Goal: Task Accomplishment & Management: Use online tool/utility

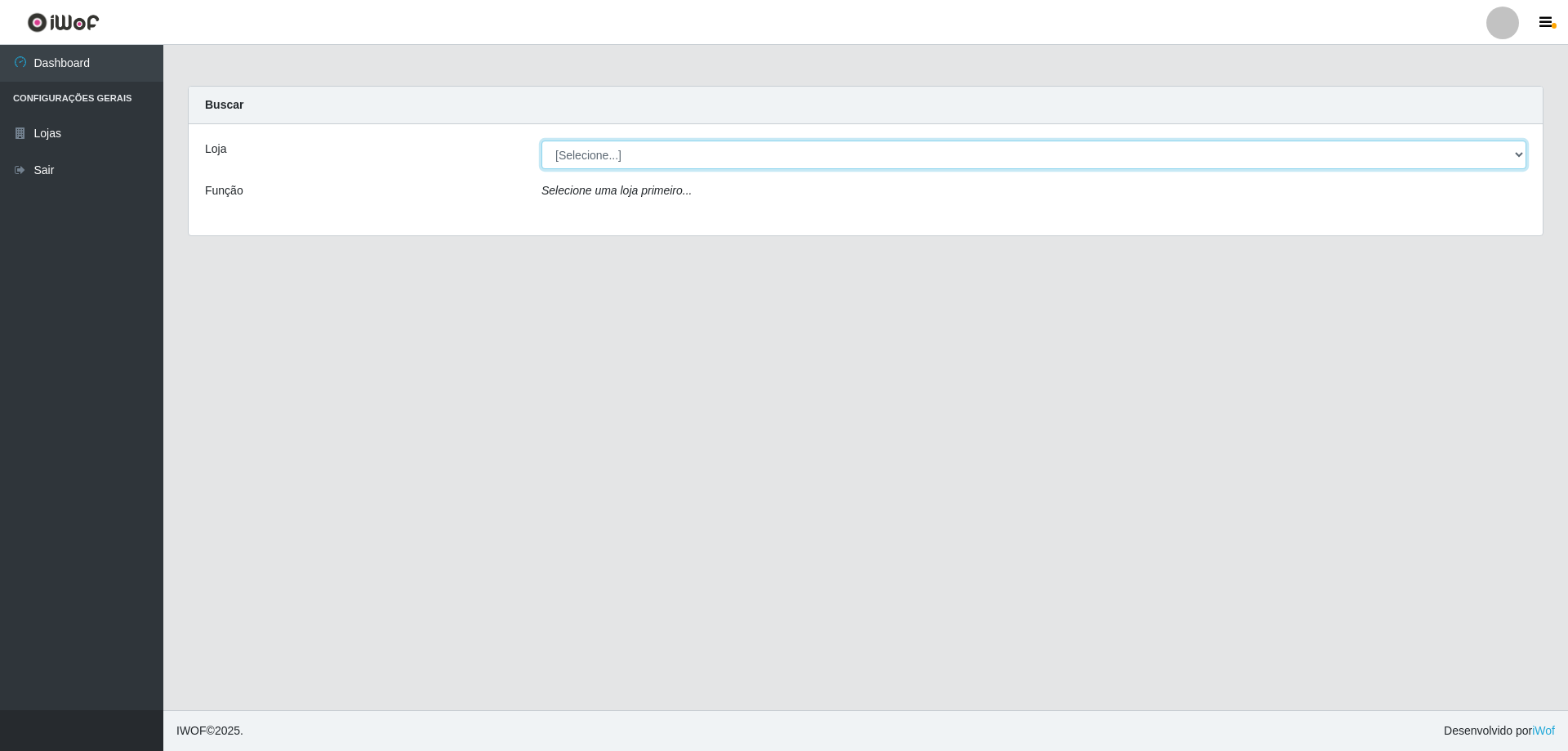
click at [699, 153] on select "[Selecione...] SuperShow Bis - Avenida 6 SuperShow [GEOGRAPHIC_DATA]" at bounding box center [1034, 154] width 985 height 28
select select "60"
click at [542, 140] on select "[Selecione...] SuperShow Bis - Avenida 6 SuperShow [GEOGRAPHIC_DATA]" at bounding box center [1034, 154] width 985 height 28
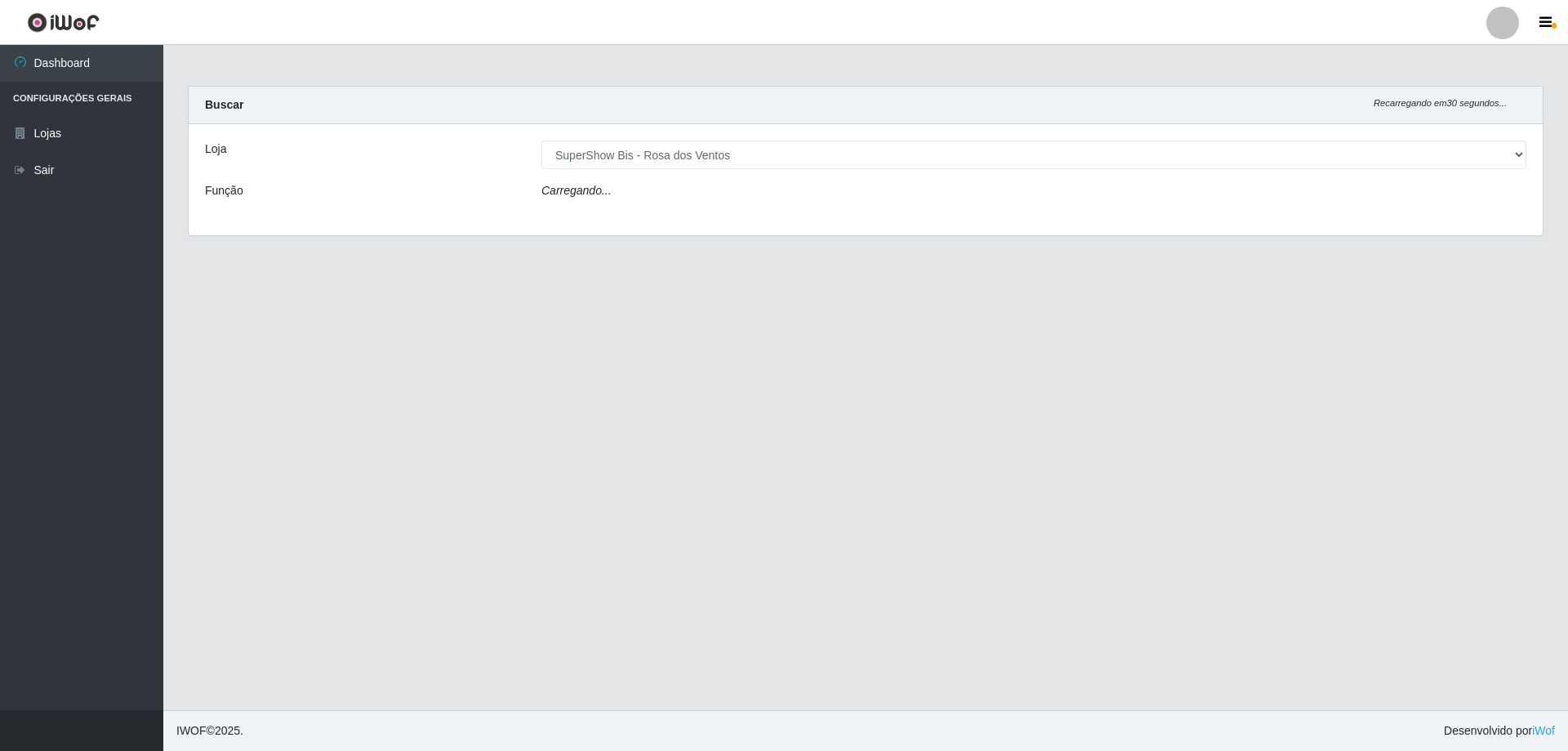
click at [692, 197] on div "Carregando..." at bounding box center [1034, 194] width 1009 height 24
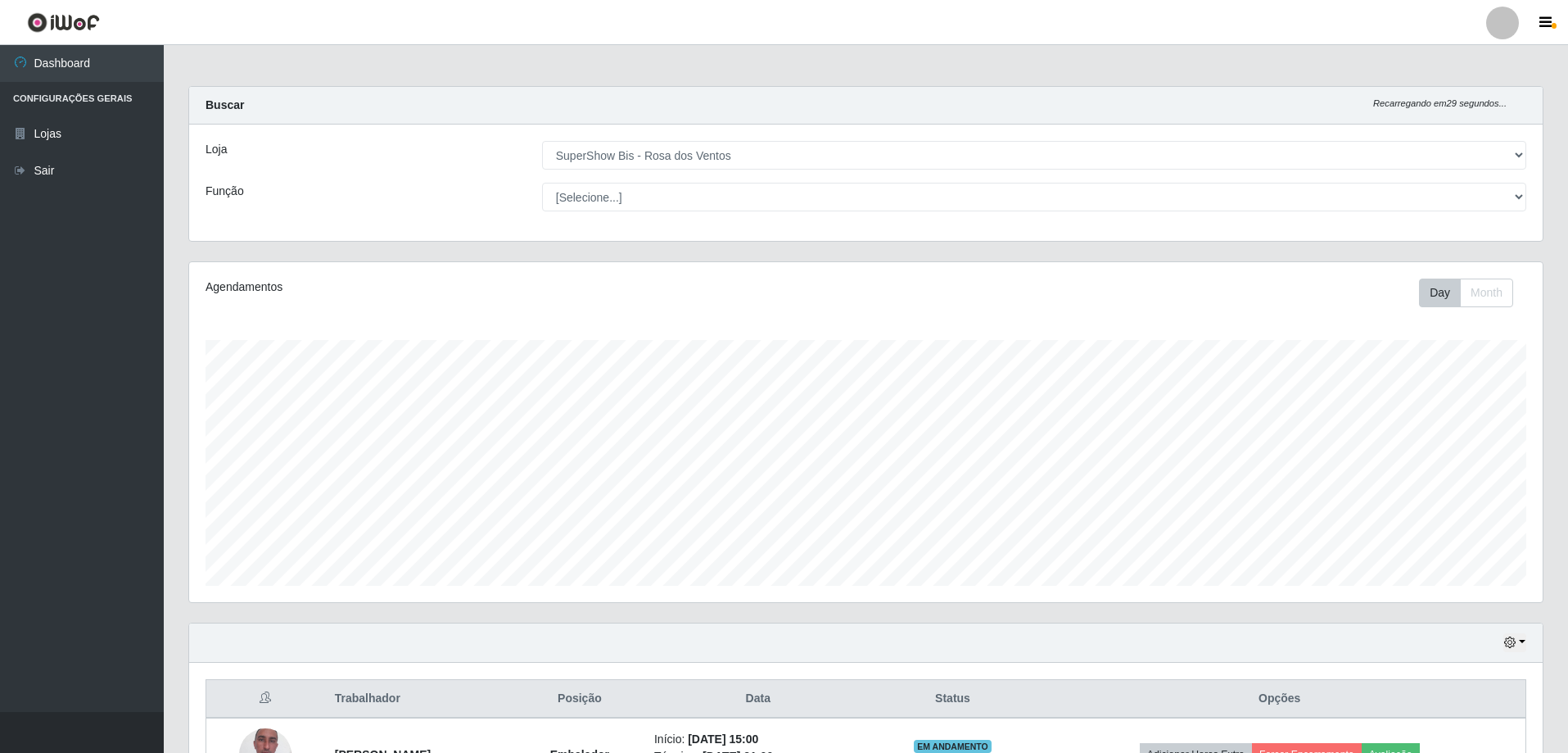
scroll to position [340, 1354]
click at [694, 198] on select "[Selecione...] ASG ASG + ASG ++ Auxiliar de Cozinha Balconista de Açougue Balco…" at bounding box center [1034, 196] width 984 height 28
select select "1"
click at [542, 182] on select "[Selecione...] ASG ASG + ASG ++ Auxiliar de Cozinha Balconista de Açougue Balco…" at bounding box center [1034, 196] width 984 height 28
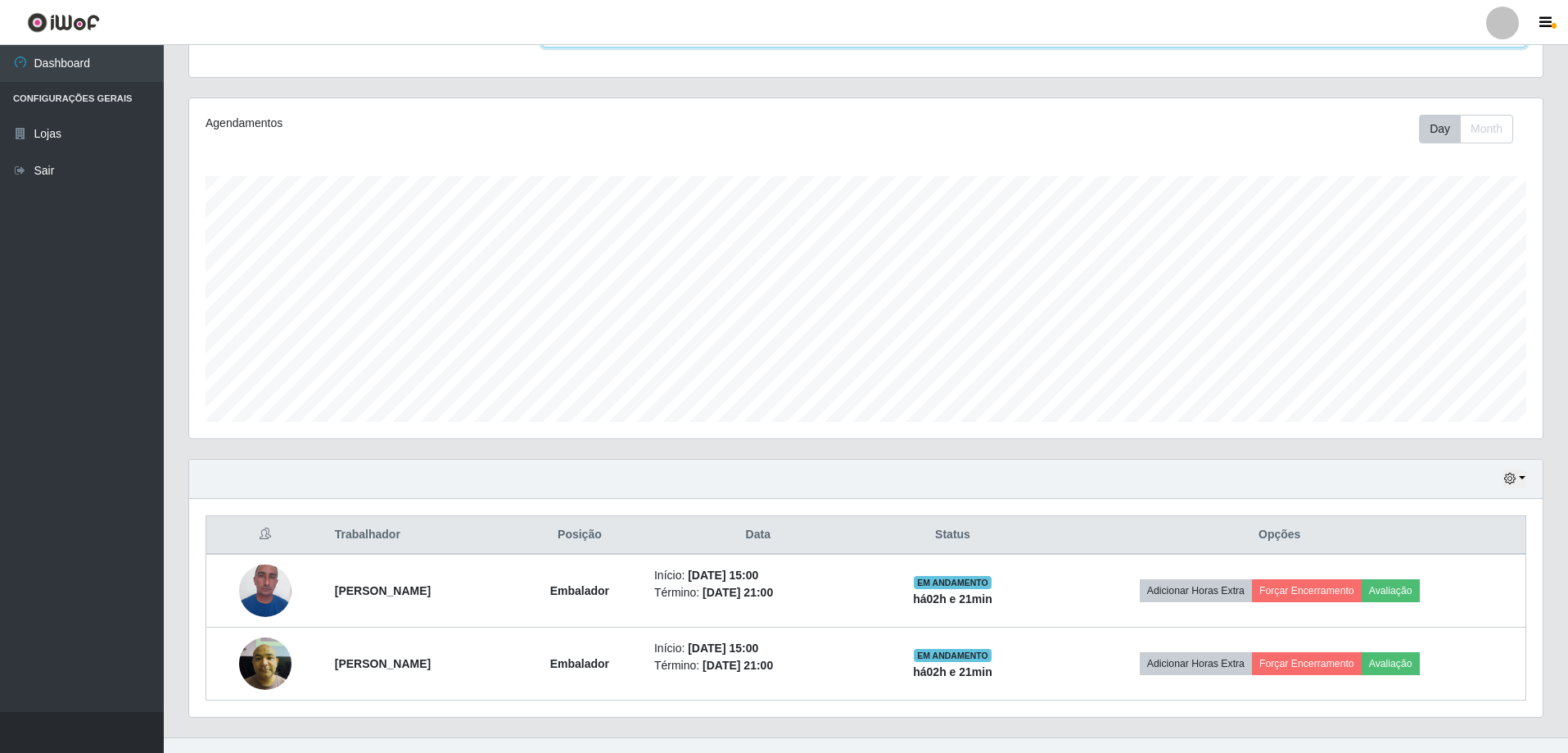
scroll to position [189, 0]
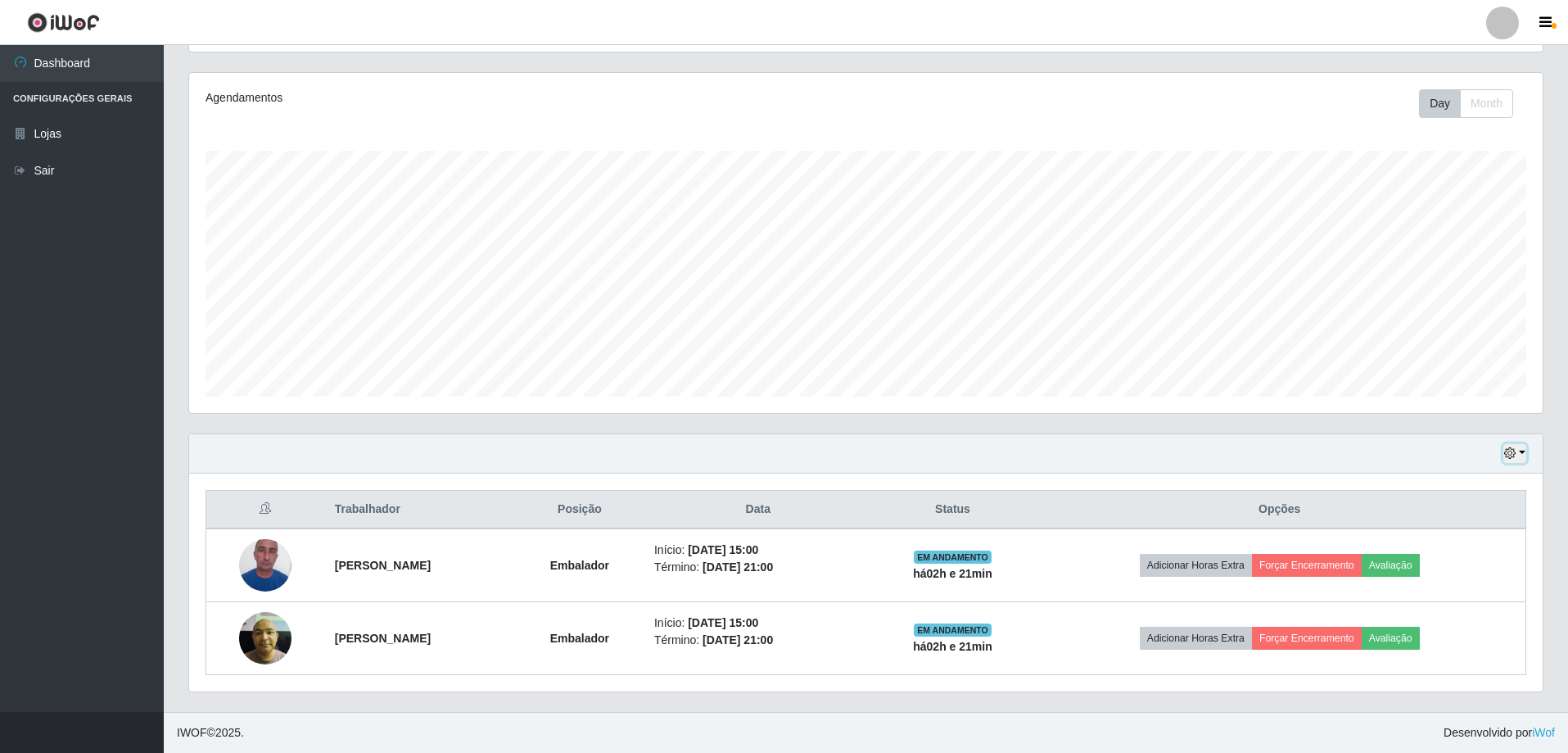
click at [1520, 452] on button "button" at bounding box center [1514, 453] width 23 height 19
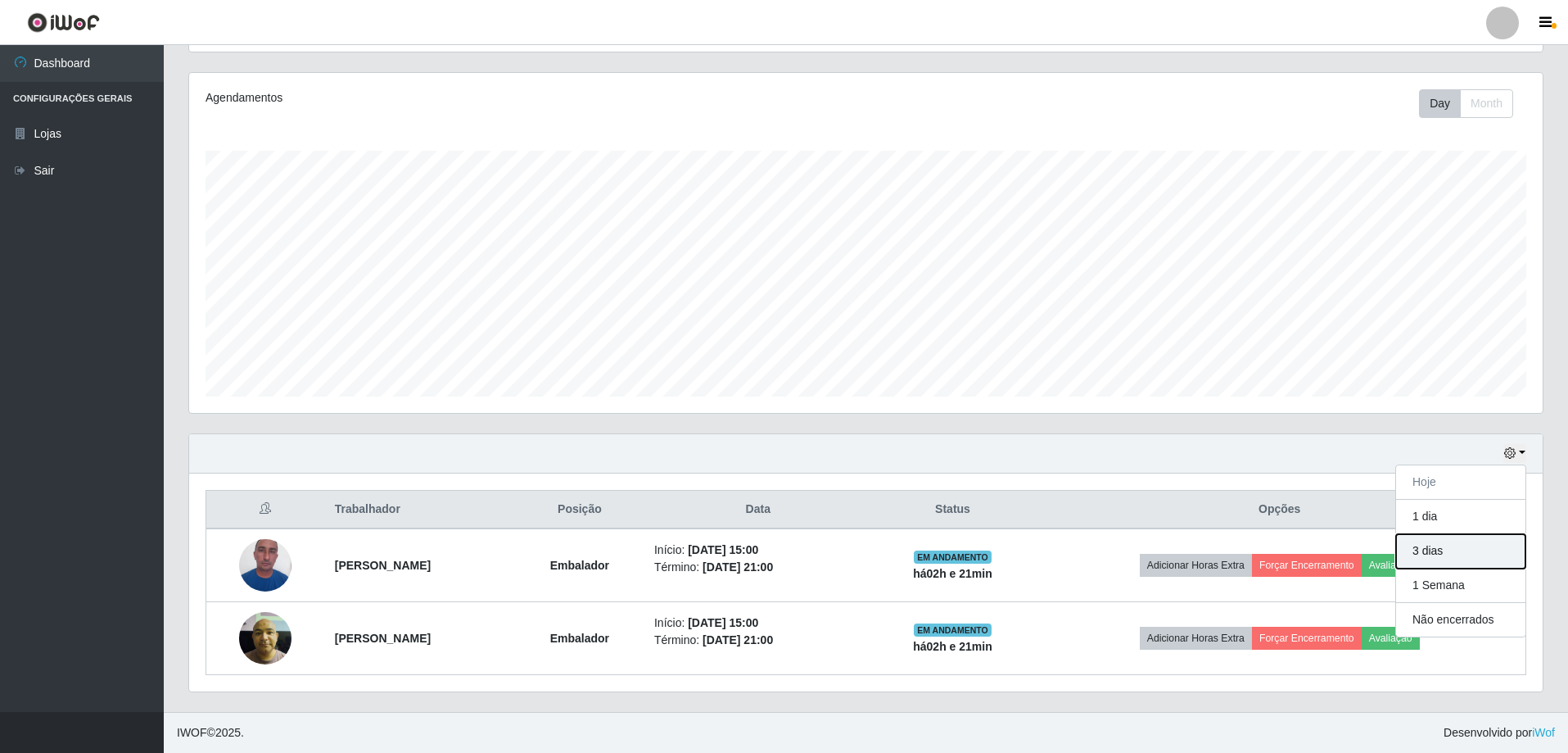
click at [1460, 551] on button "3 dias" at bounding box center [1461, 551] width 130 height 35
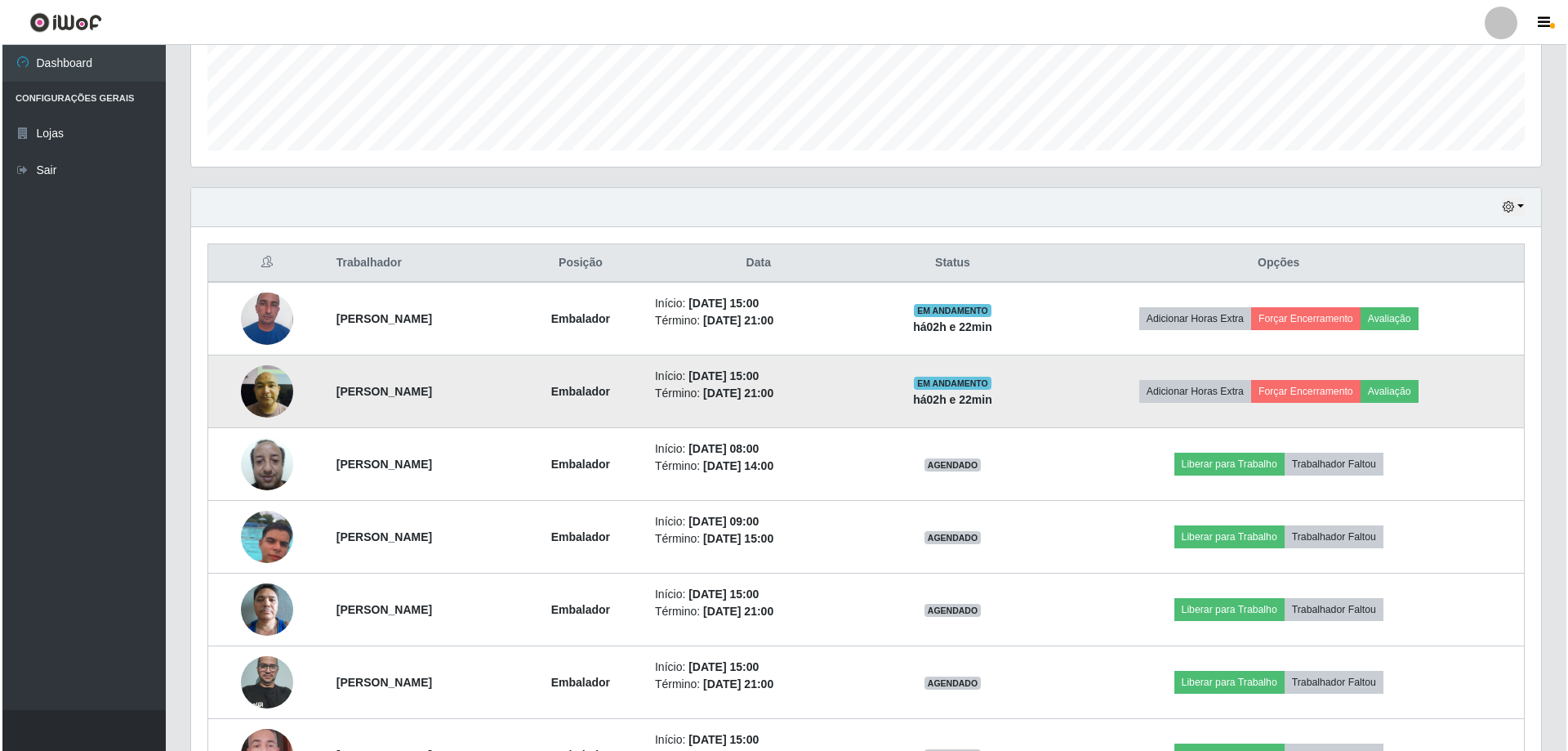
scroll to position [515, 0]
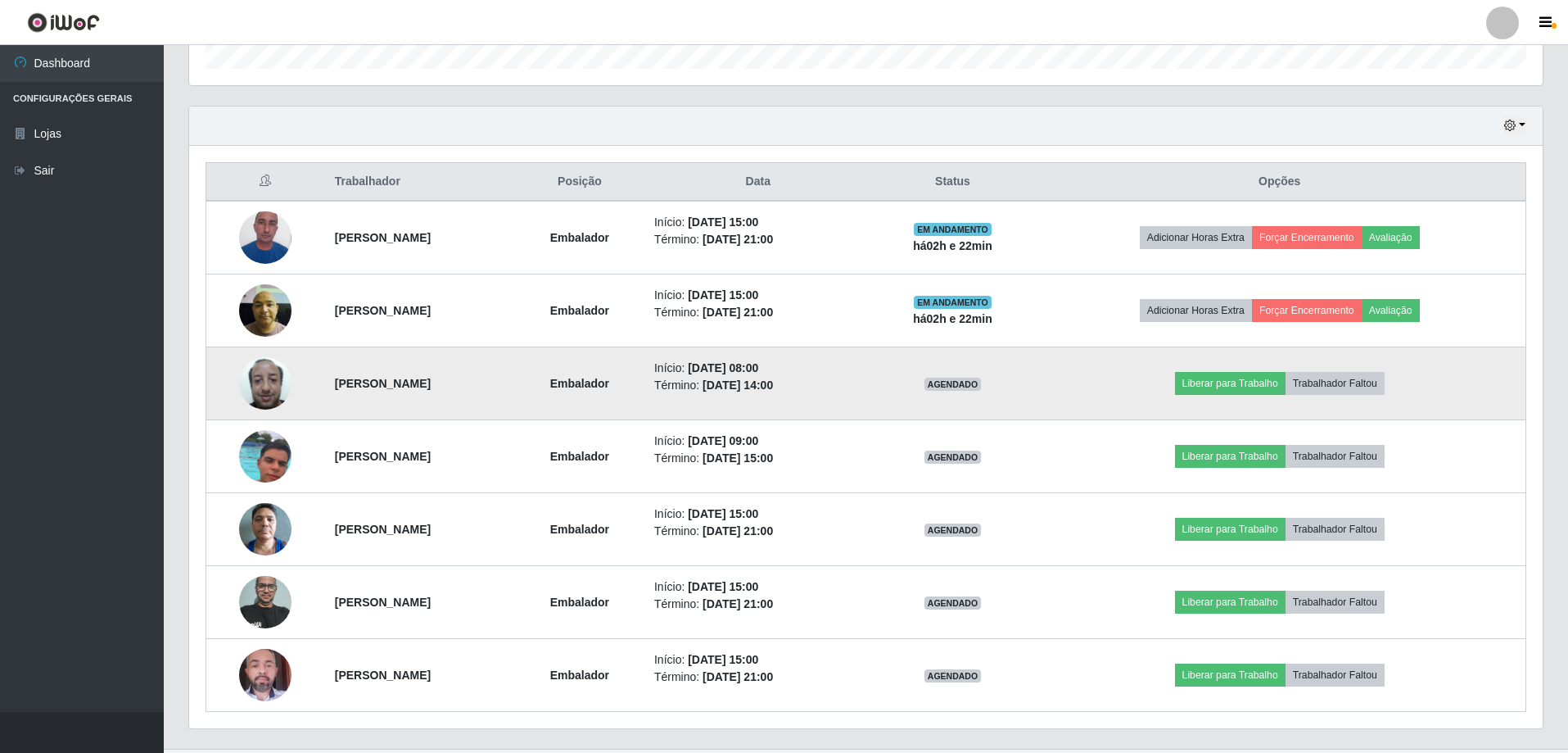
click at [270, 378] on img at bounding box center [265, 383] width 53 height 70
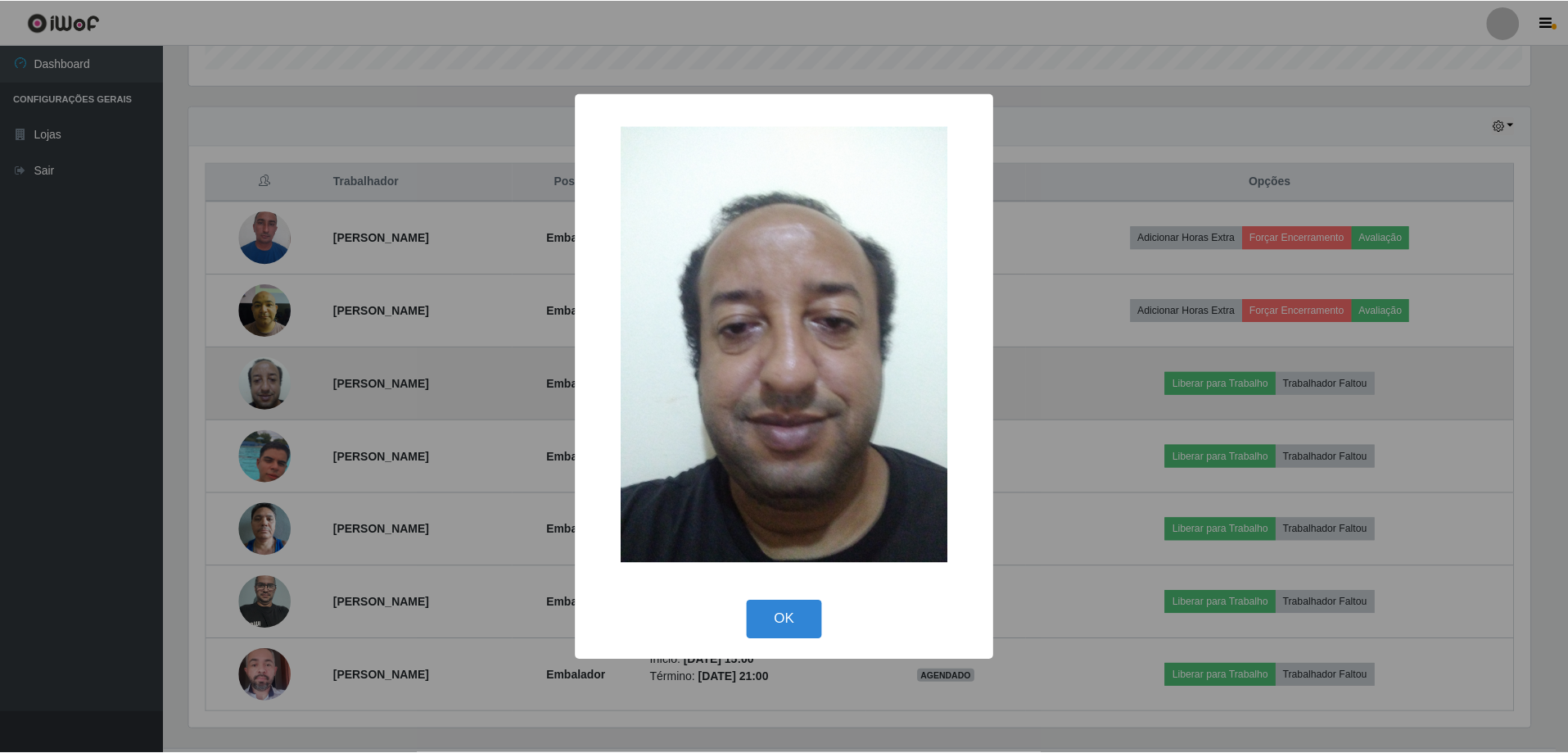
scroll to position [340, 1345]
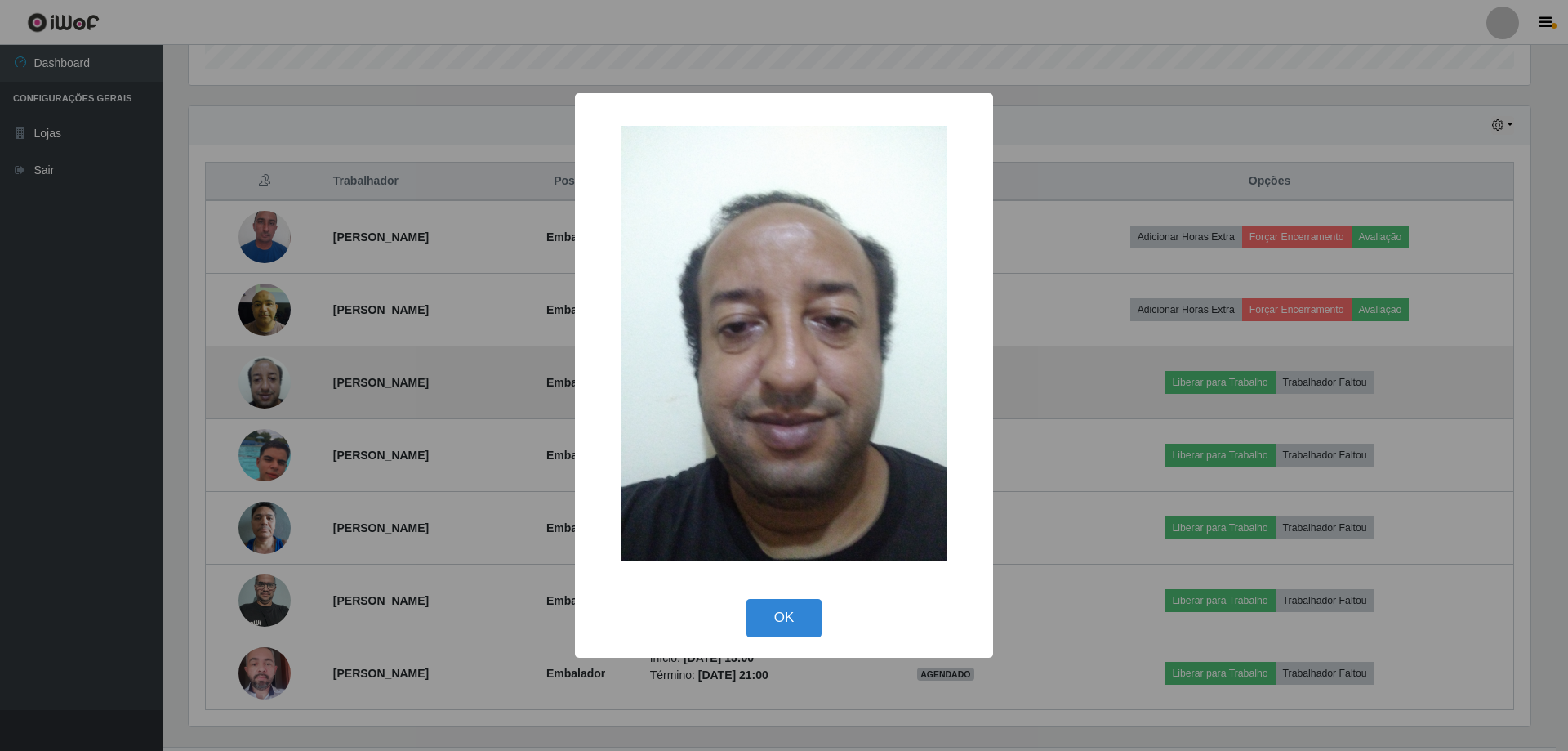
click at [270, 377] on div "× OK Cancel" at bounding box center [784, 376] width 1568 height 751
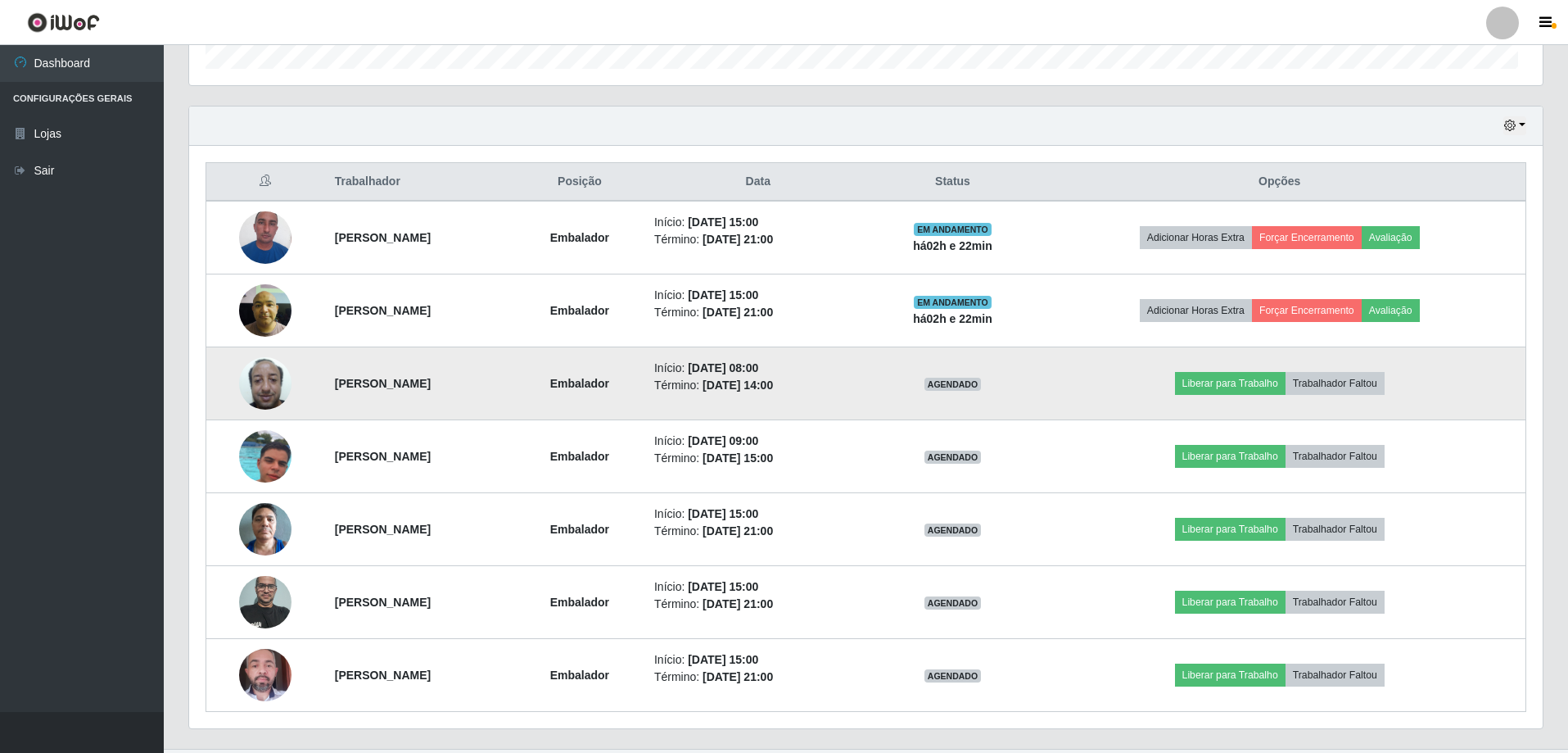
scroll to position [340, 1354]
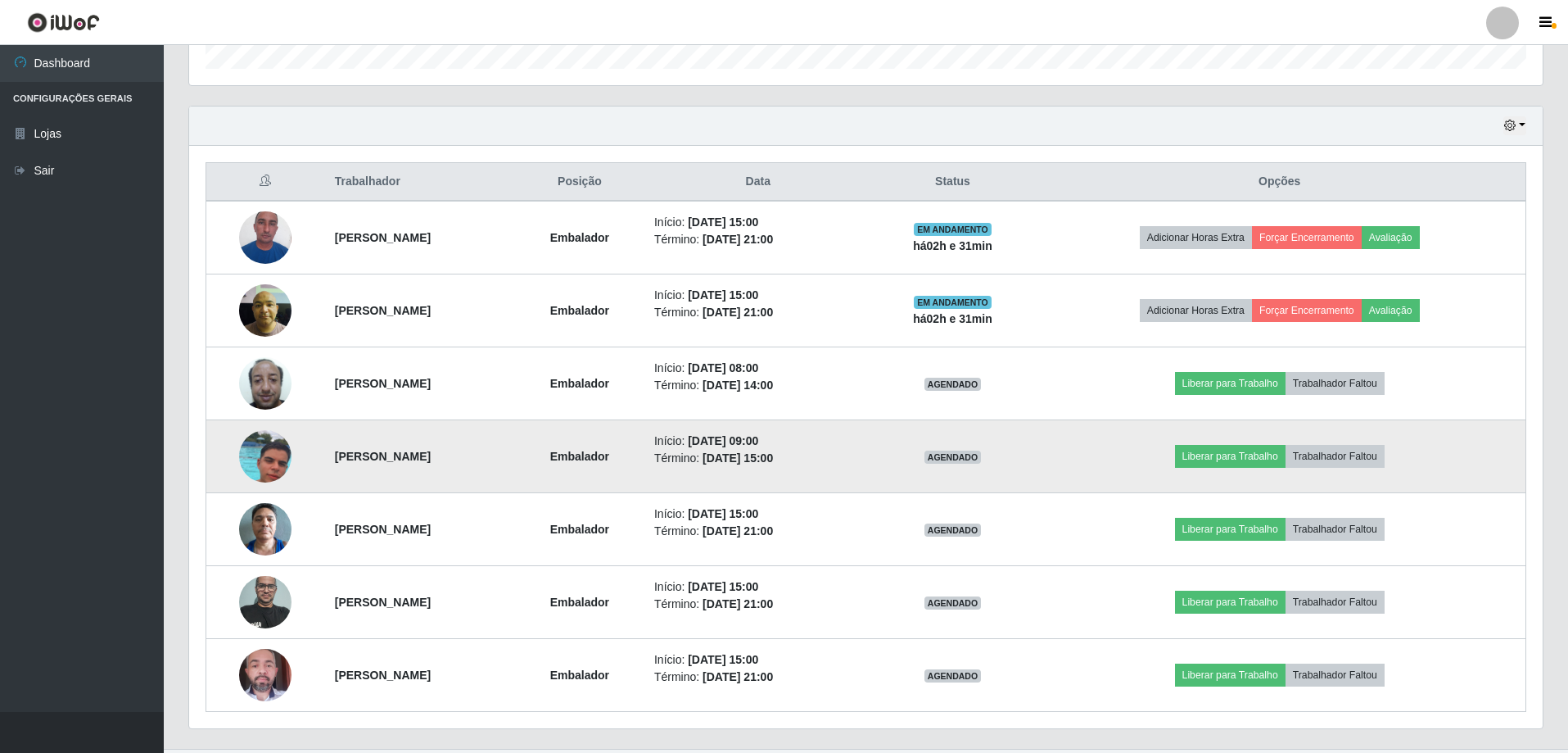
click at [267, 436] on img at bounding box center [265, 456] width 53 height 93
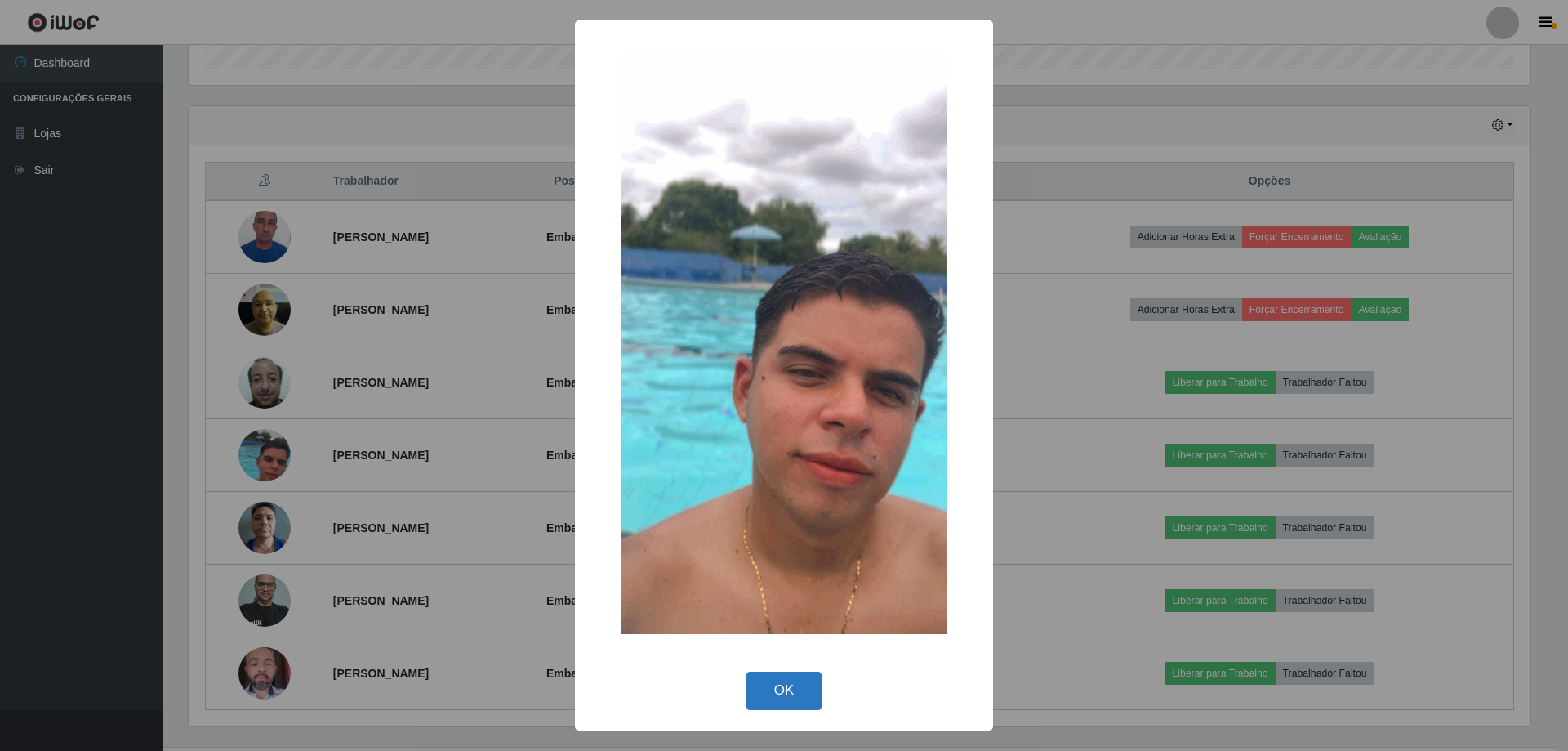
click at [756, 686] on button "OK" at bounding box center [784, 691] width 76 height 39
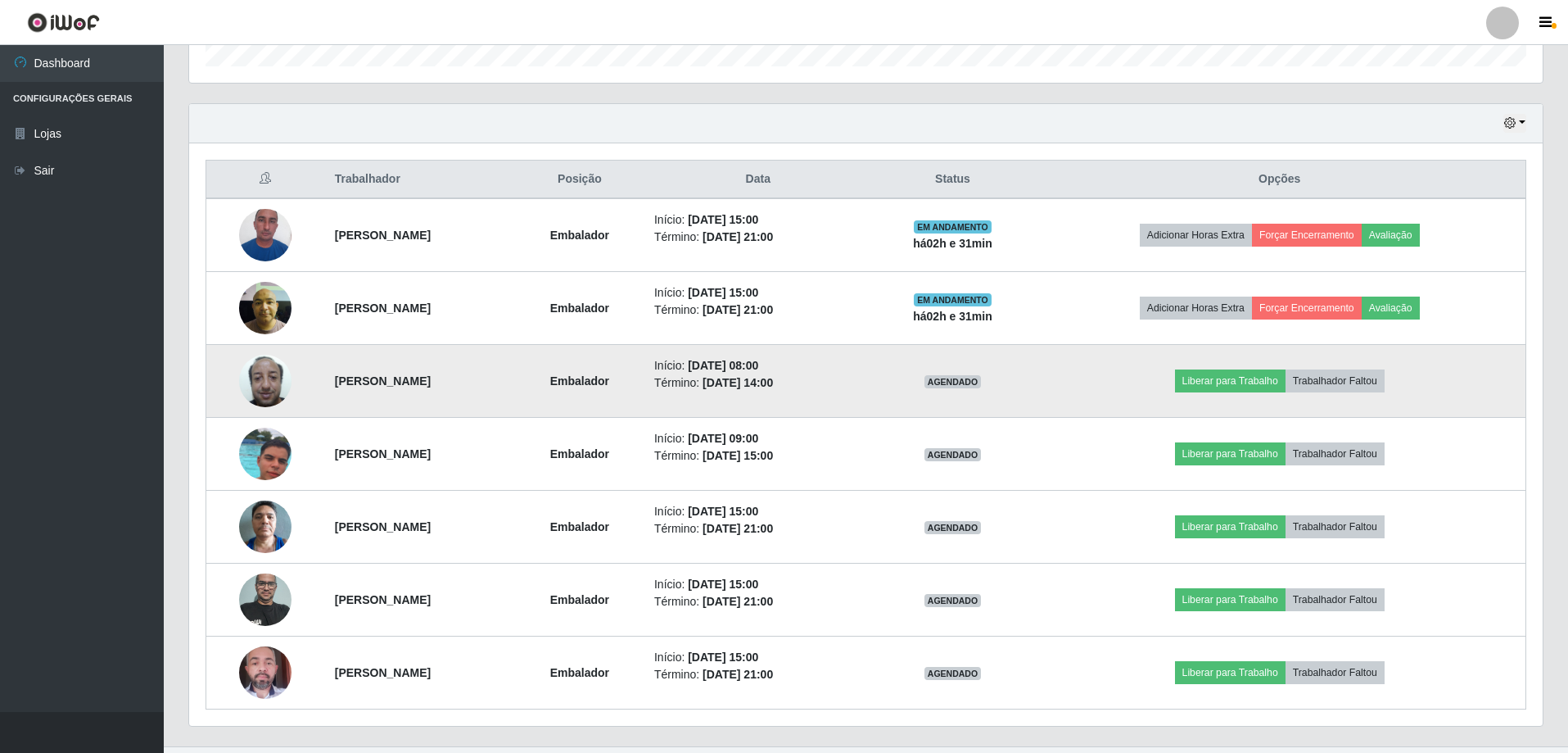
scroll to position [554, 0]
